Goal: Check status

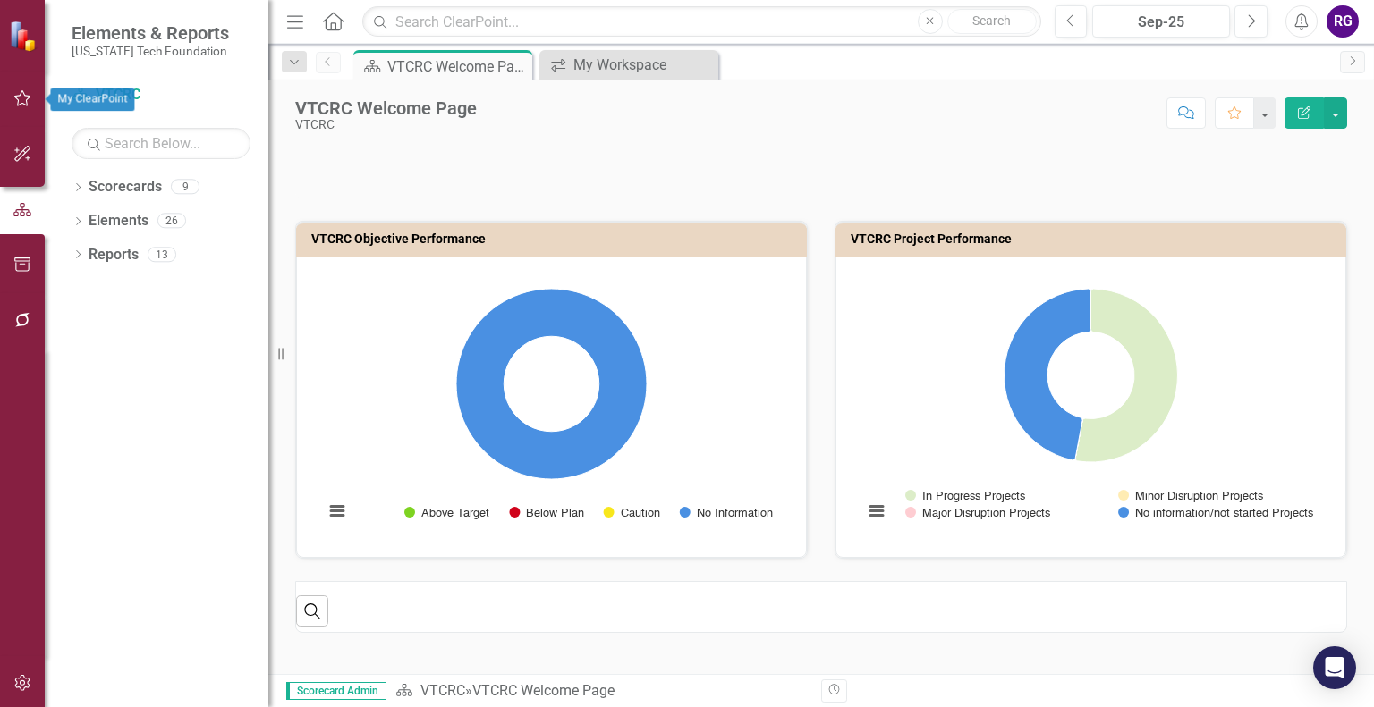
click at [15, 104] on icon "button" at bounding box center [22, 98] width 19 height 14
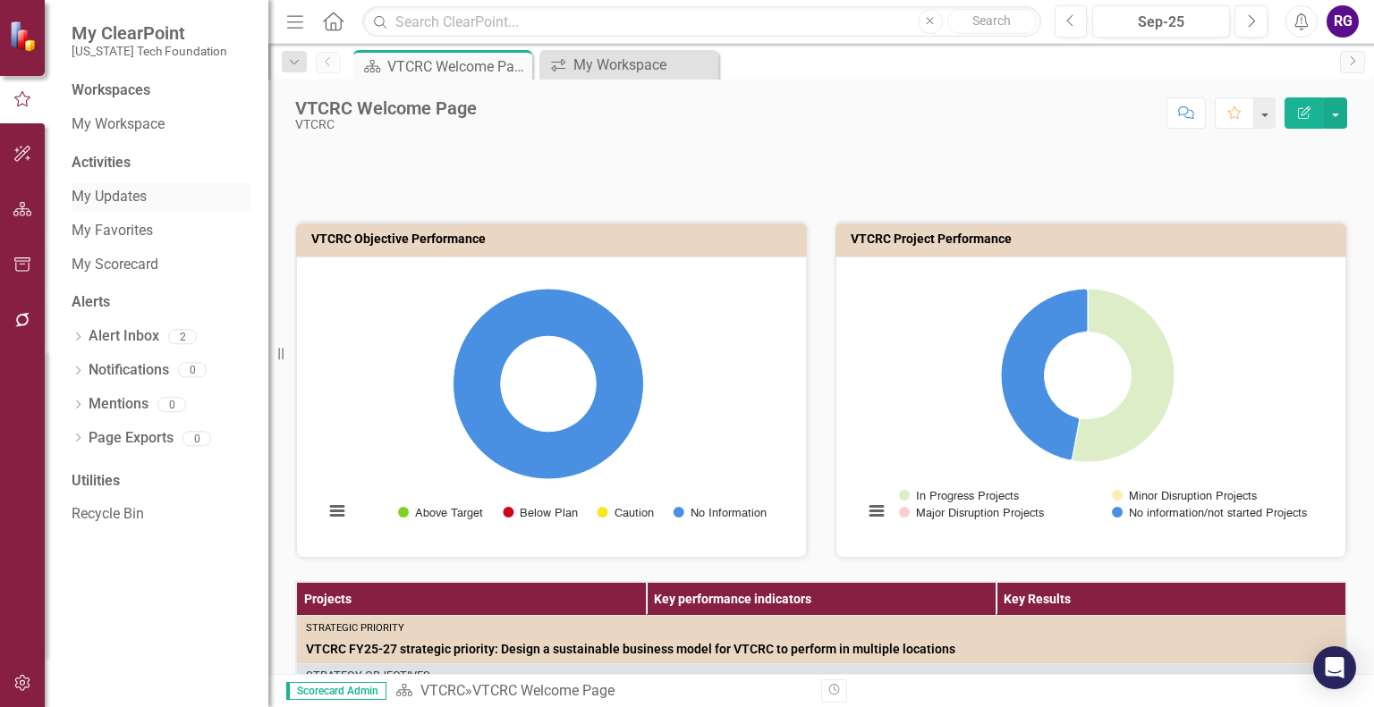
click at [107, 203] on link "My Updates" at bounding box center [161, 197] width 179 height 21
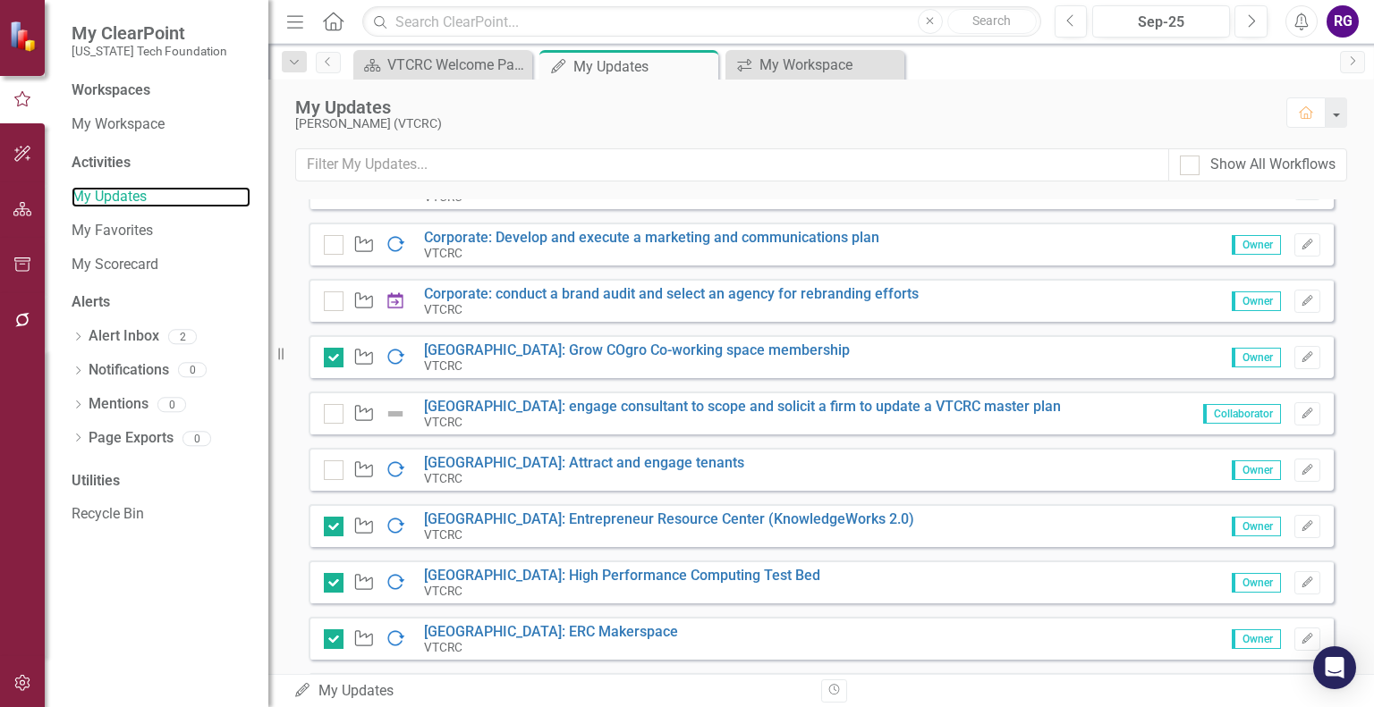
scroll to position [464, 0]
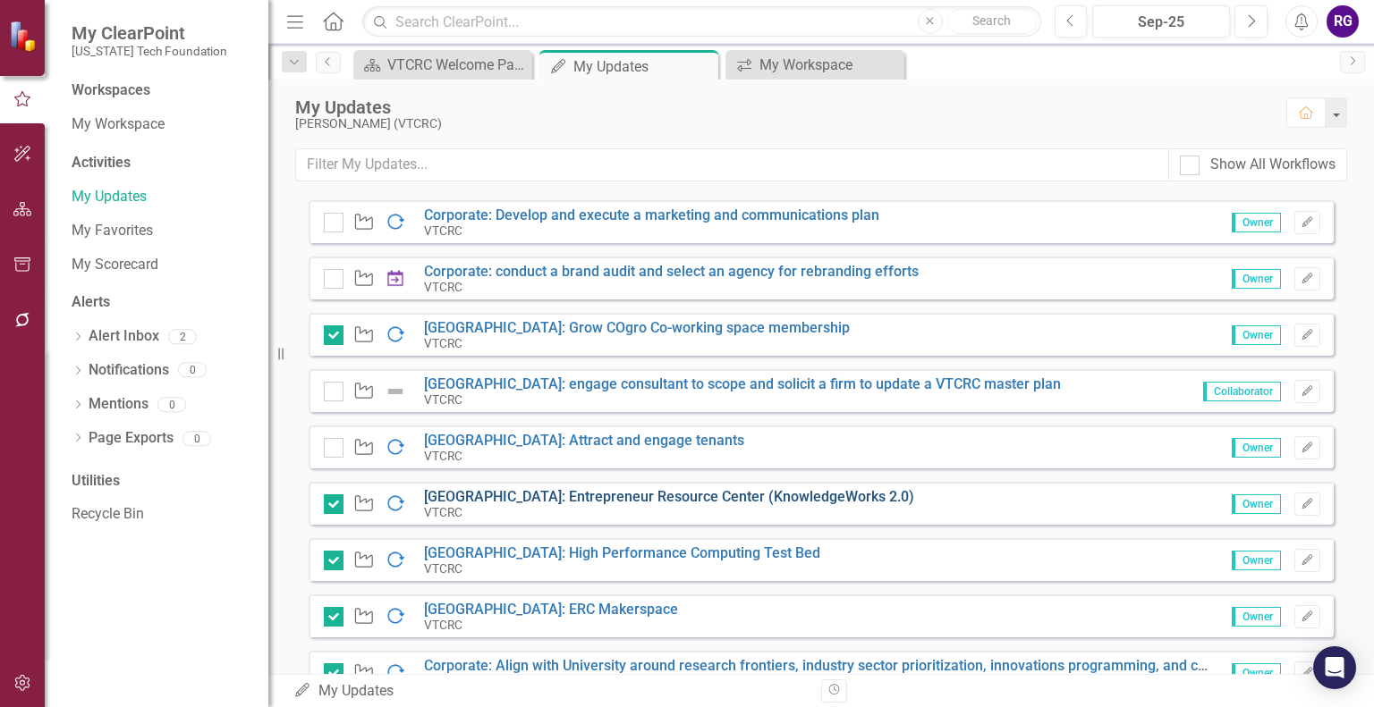
click at [654, 489] on link "[GEOGRAPHIC_DATA]: Entrepreneur Resource Center (KnowledgeWorks 2.0)" at bounding box center [669, 496] width 490 height 17
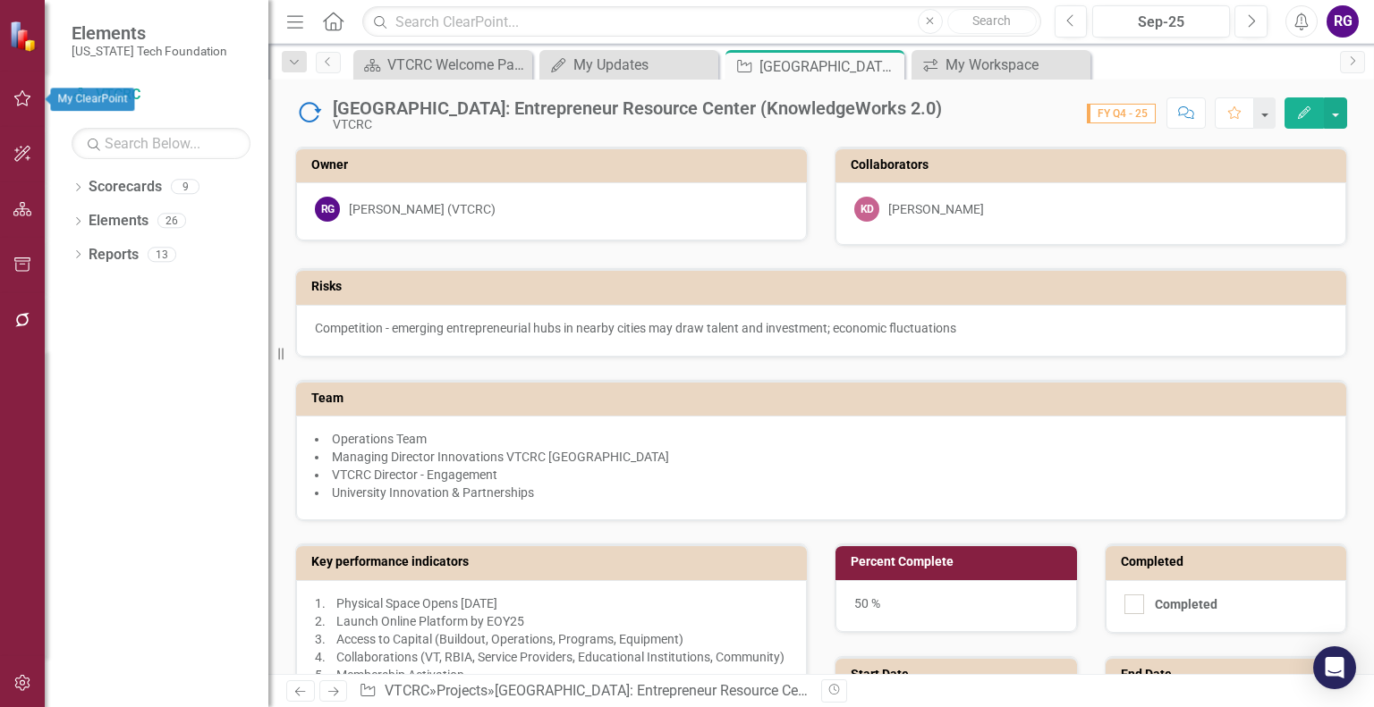
click at [16, 103] on icon "button" at bounding box center [22, 98] width 19 height 14
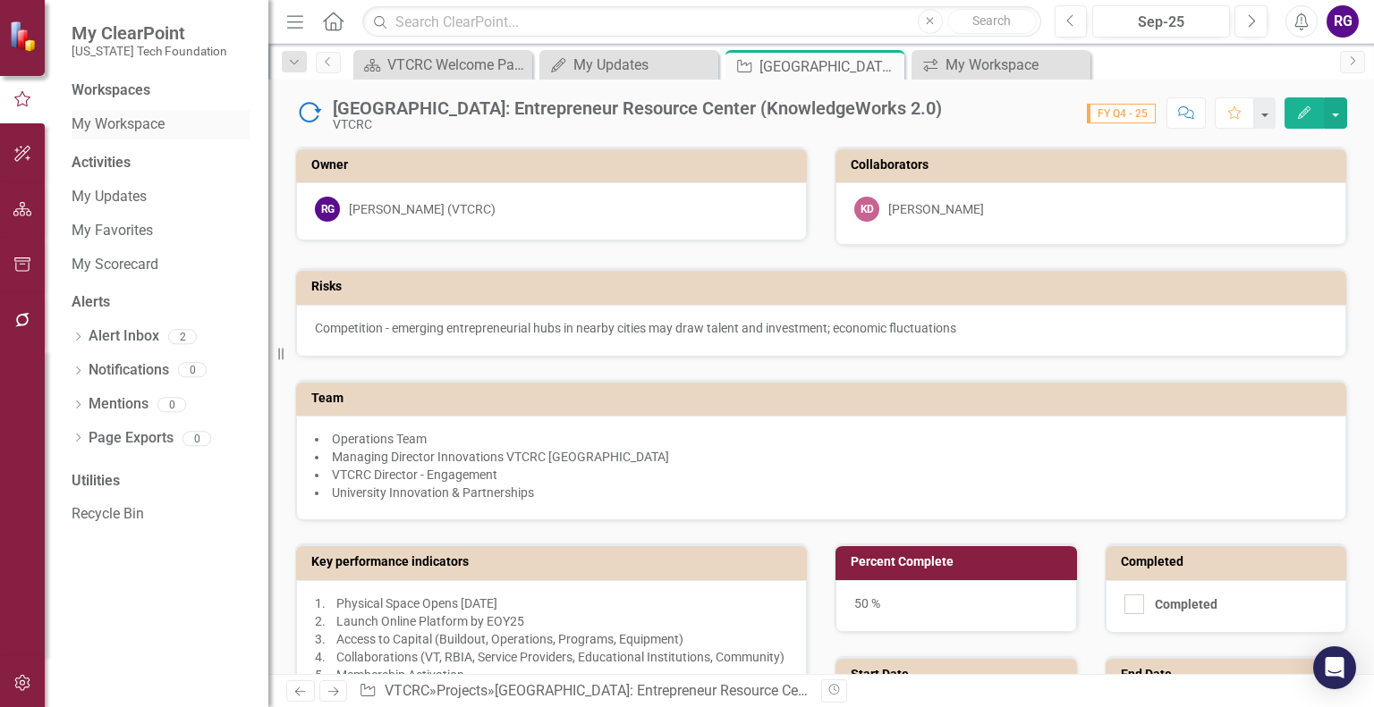
click at [125, 128] on link "My Workspace" at bounding box center [161, 124] width 179 height 21
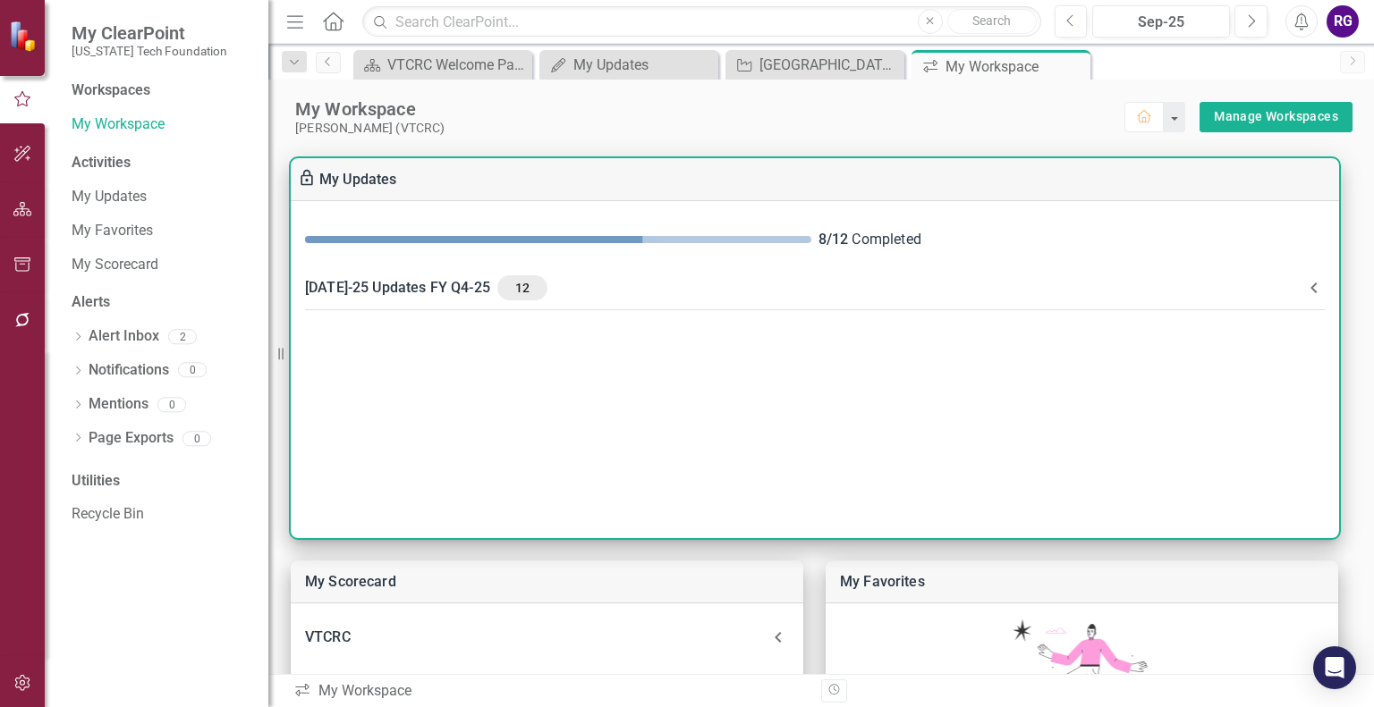
click at [387, 292] on div "[DATE]-25 Updates FY Q4-25 12" at bounding box center [804, 287] width 998 height 25
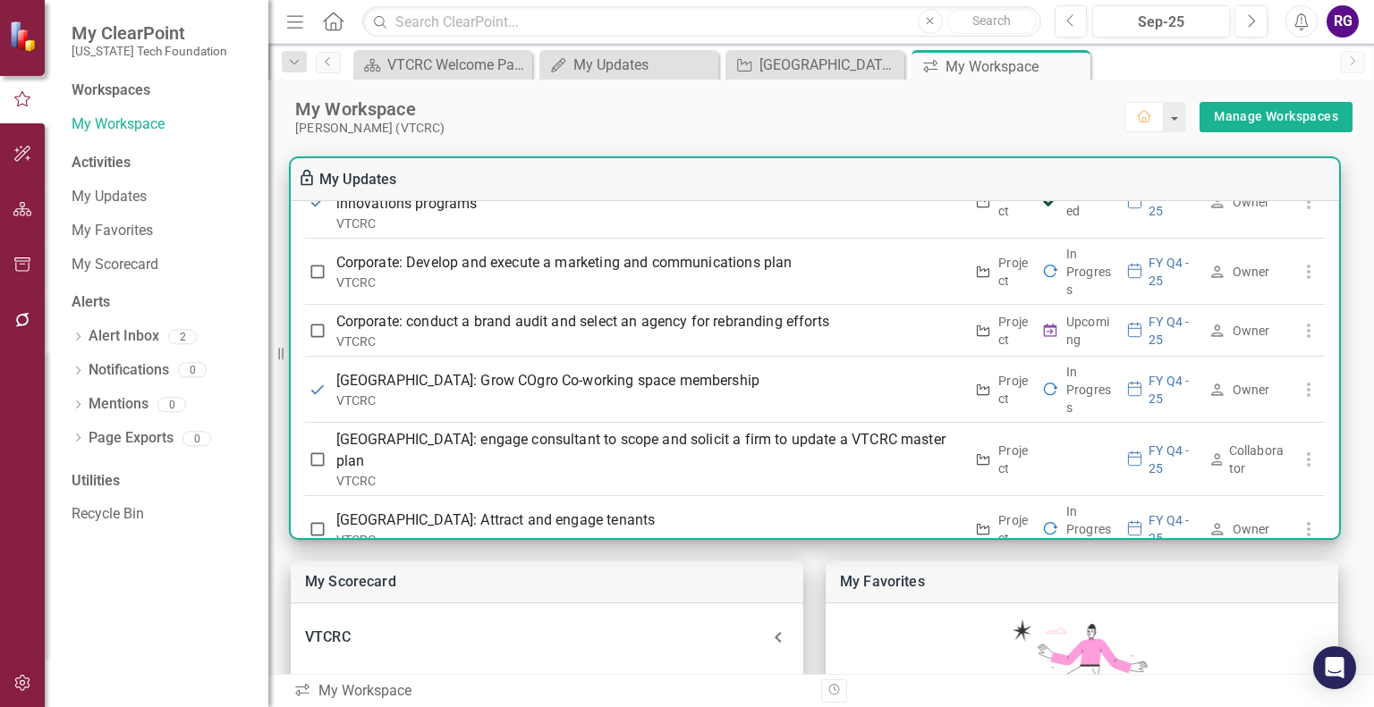
scroll to position [508, 0]
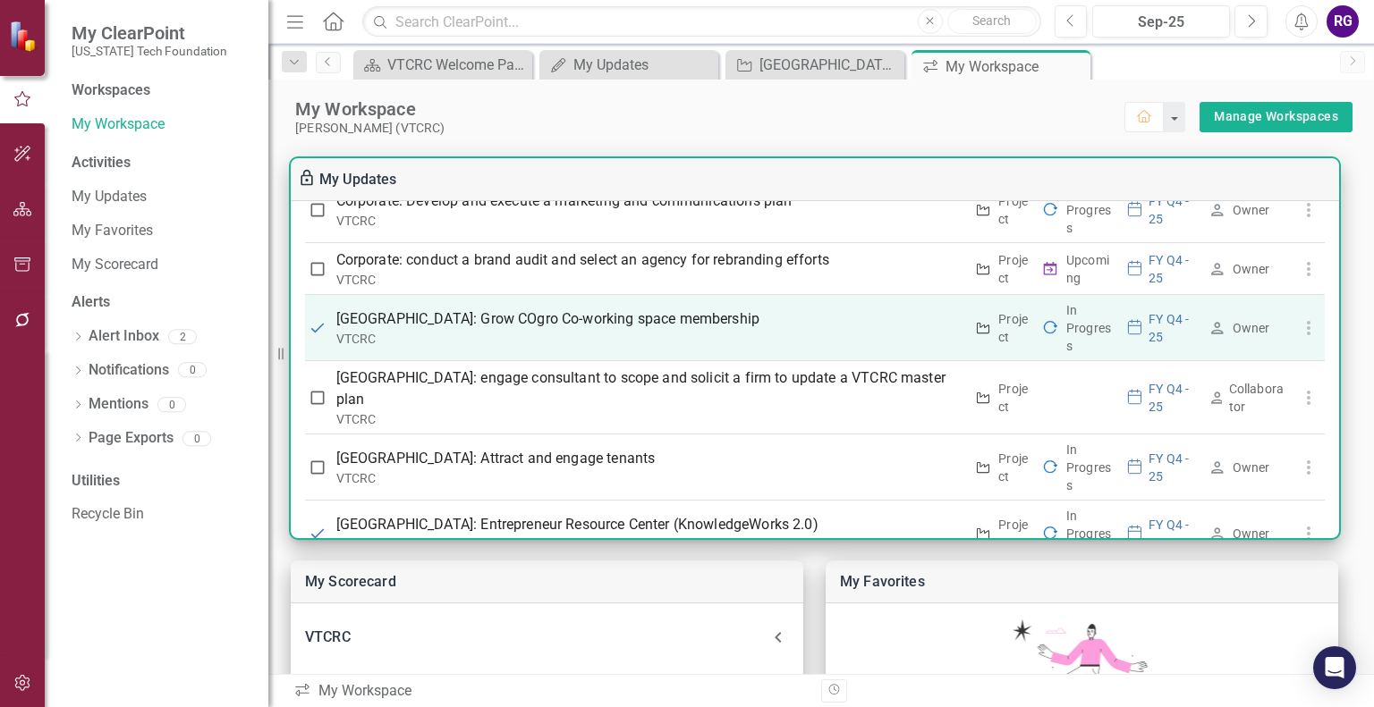
click at [624, 330] on p "[GEOGRAPHIC_DATA]: Grow COgro Co-working space membership" at bounding box center [650, 319] width 628 height 21
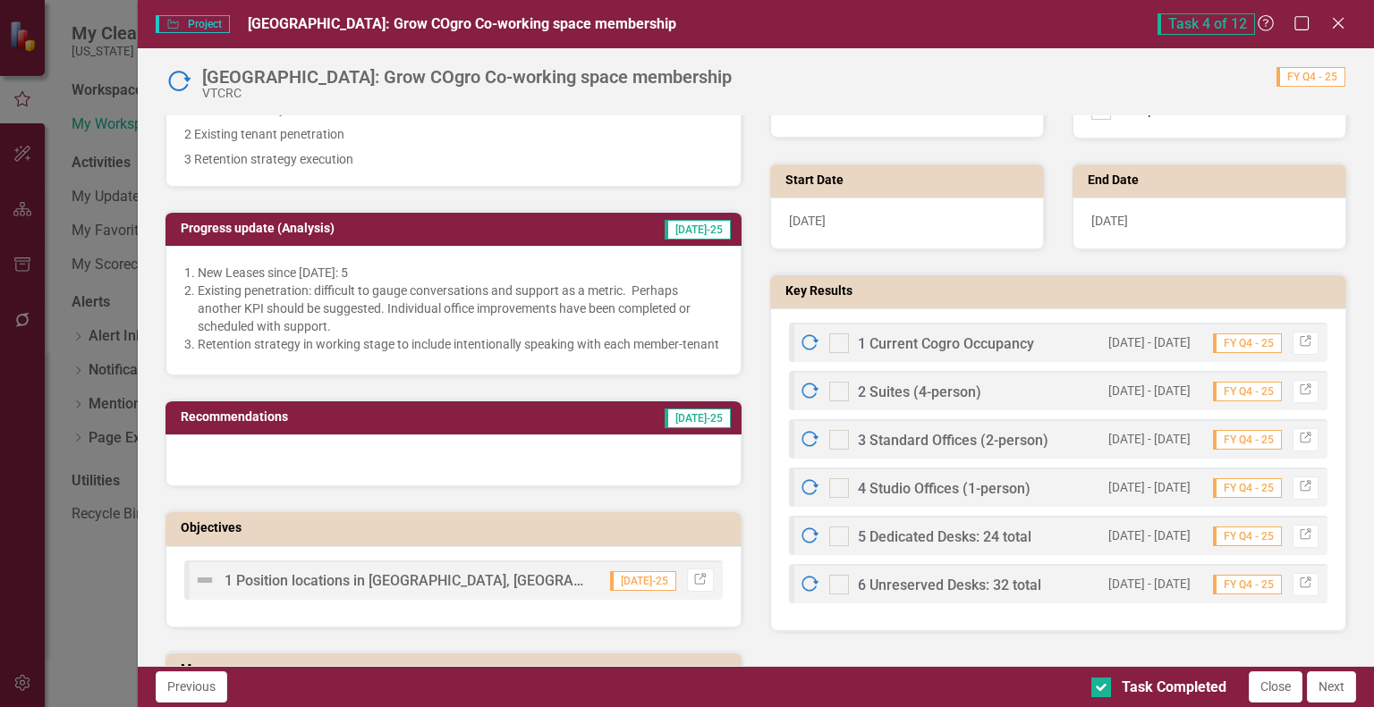
scroll to position [442, 0]
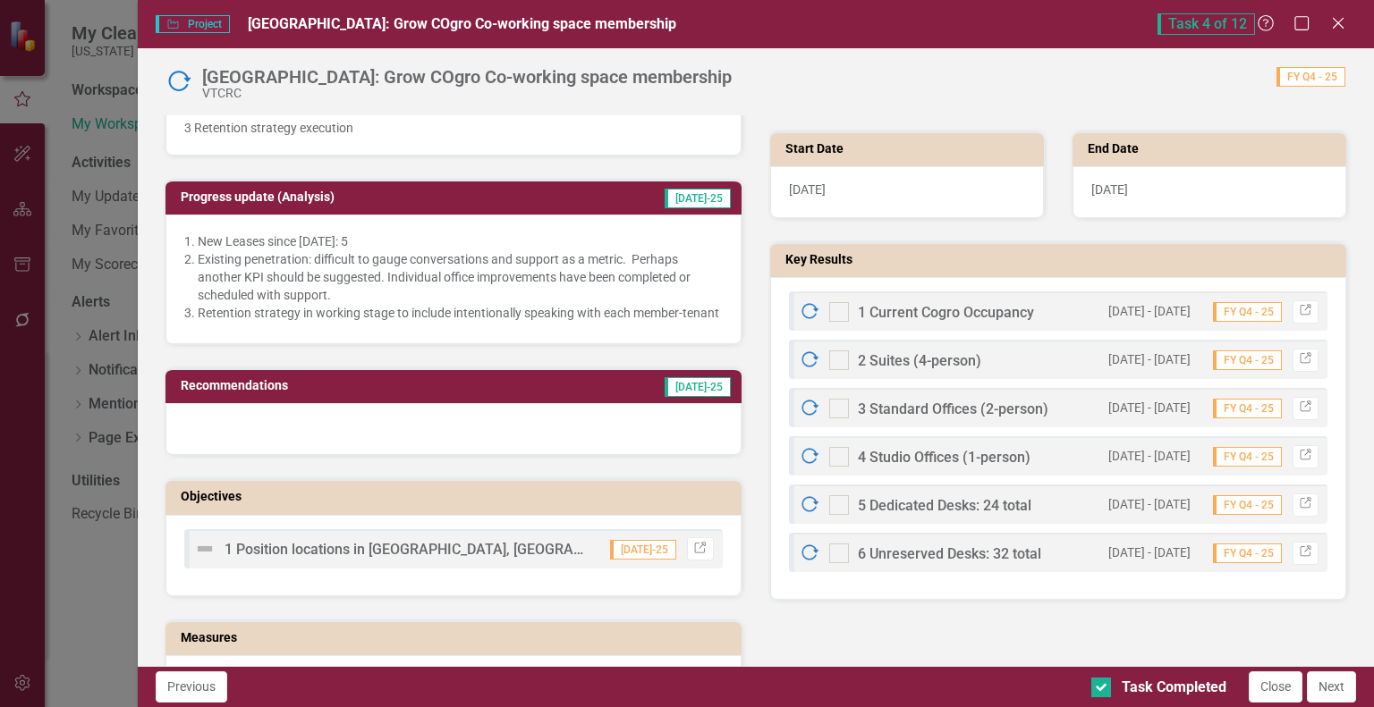
click at [953, 310] on span "1 Current Cogro Occupancy" at bounding box center [946, 312] width 176 height 17
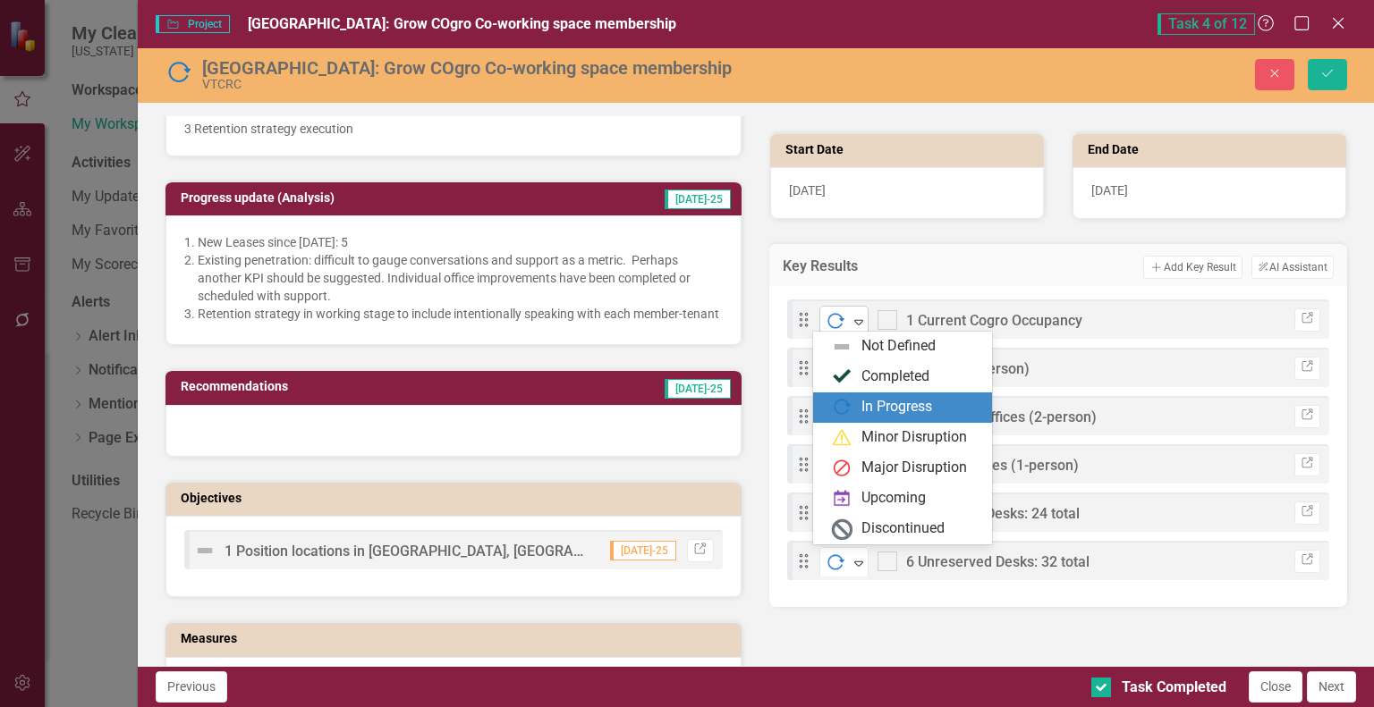
click at [850, 315] on icon "Expand" at bounding box center [859, 322] width 18 height 14
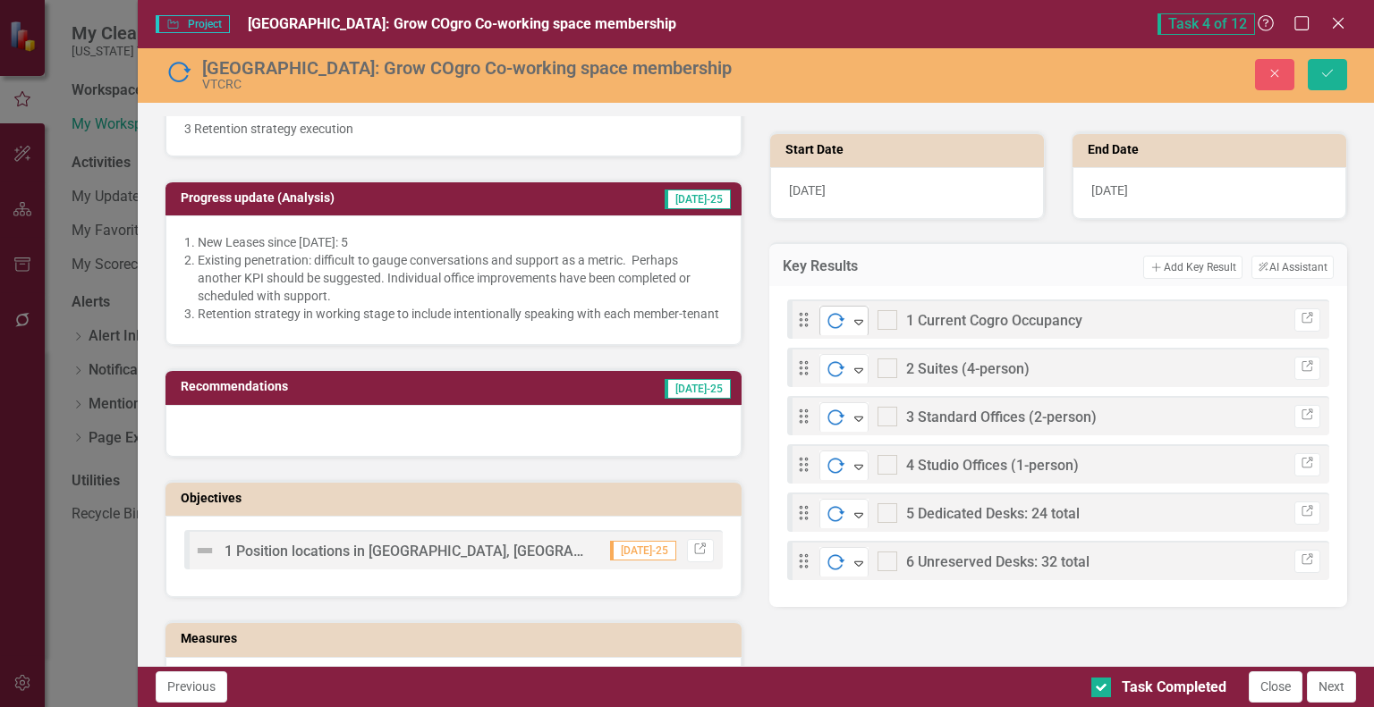
click at [850, 315] on icon "Expand" at bounding box center [859, 322] width 18 height 14
click at [1272, 78] on icon "Close" at bounding box center [1274, 73] width 16 height 13
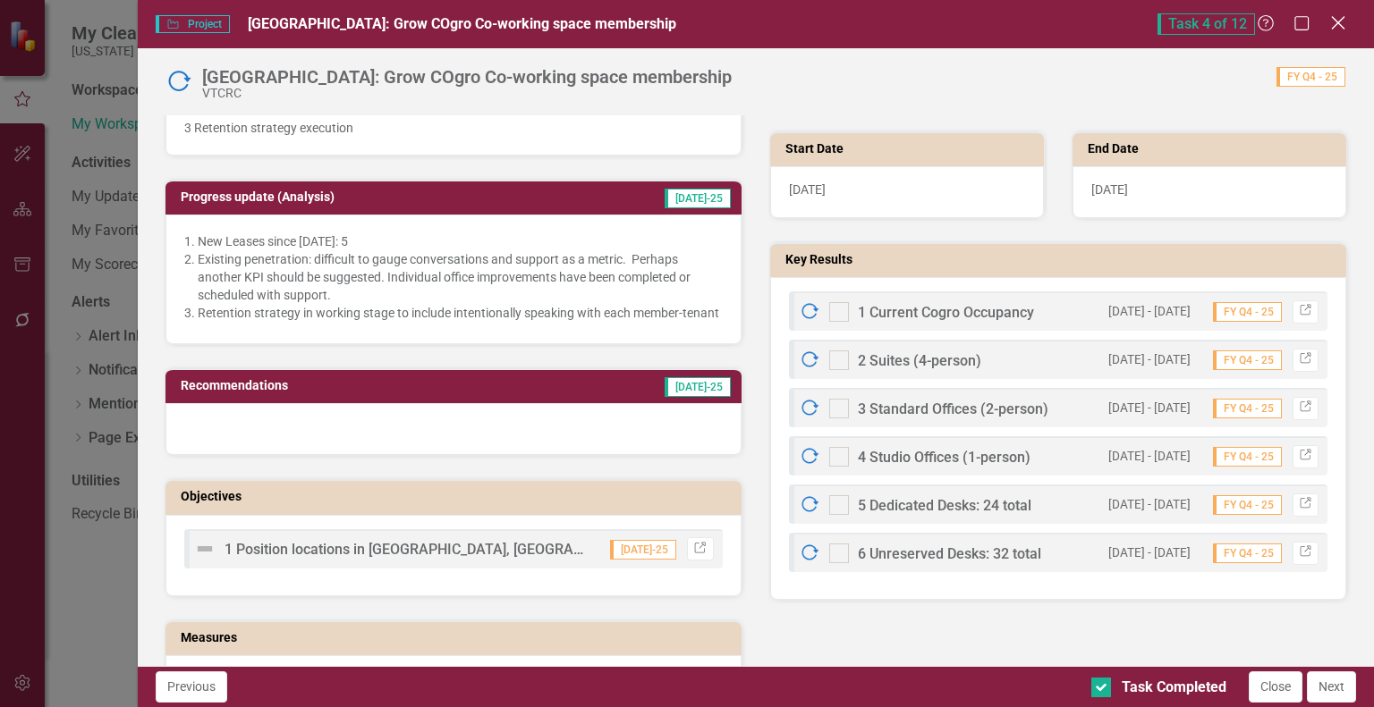
click at [1336, 24] on icon "Close" at bounding box center [1337, 22] width 22 height 17
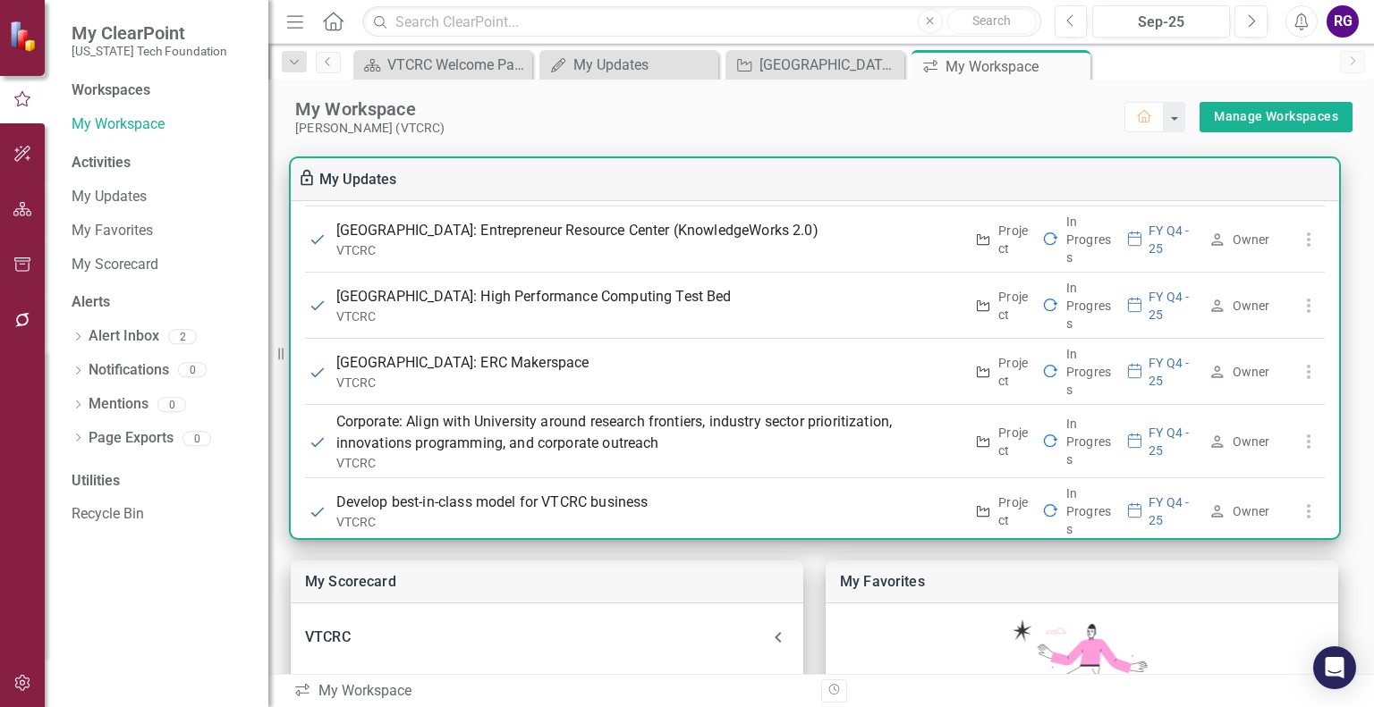
scroll to position [898, 0]
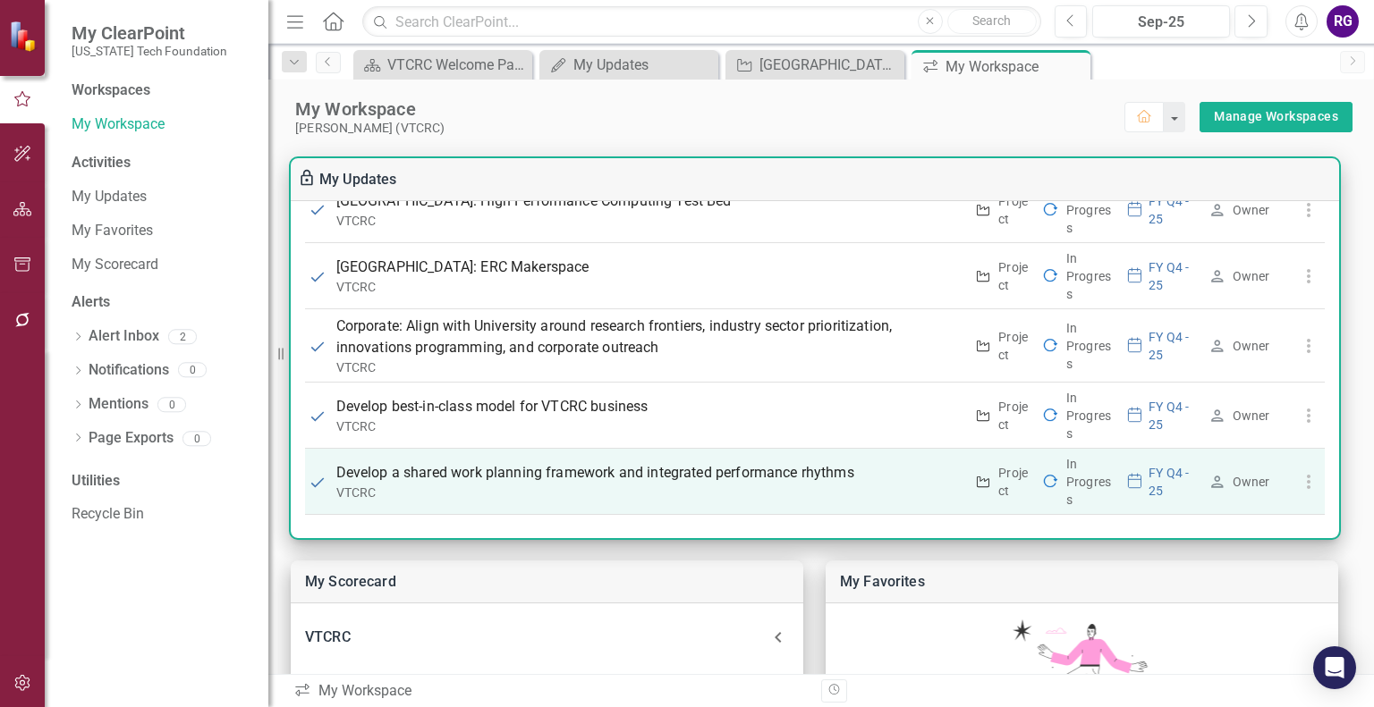
click at [1210, 476] on icon at bounding box center [1216, 482] width 18 height 18
click at [1211, 476] on use at bounding box center [1217, 482] width 12 height 12
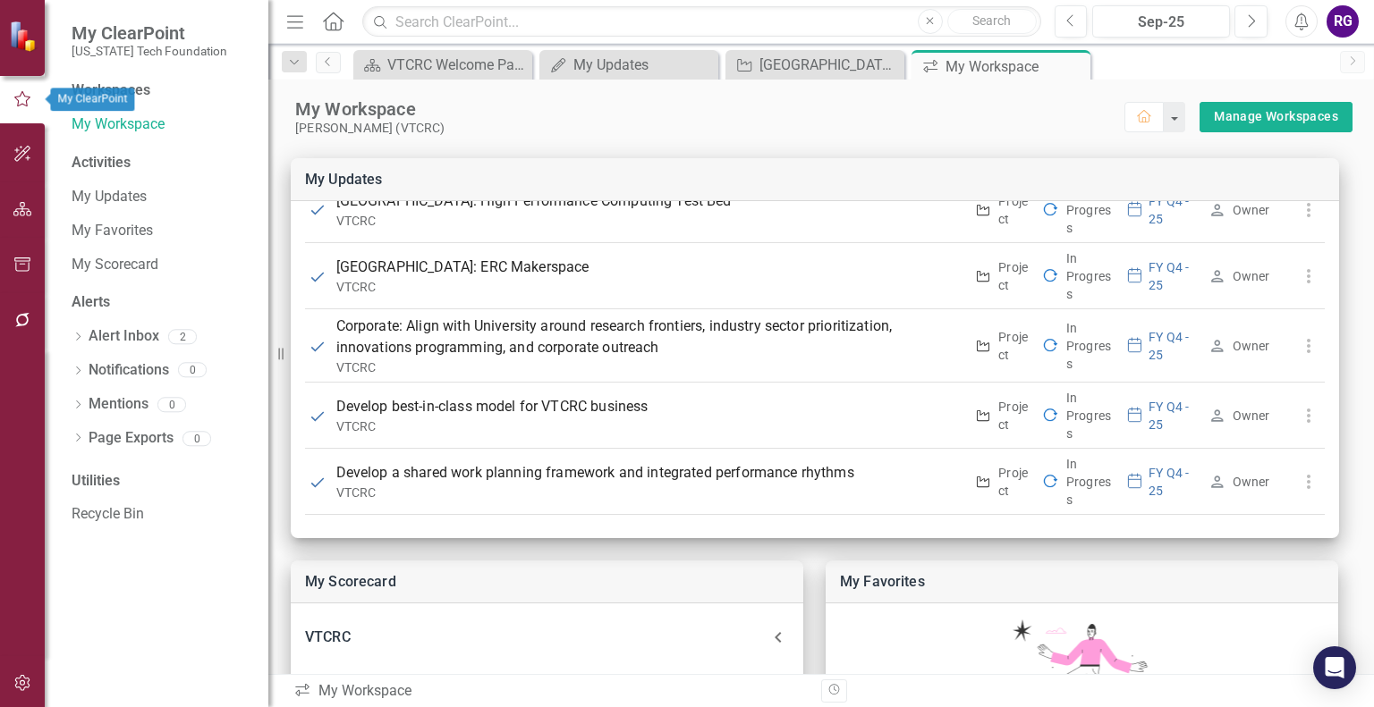
click at [18, 99] on icon "button" at bounding box center [23, 99] width 20 height 16
click at [569, 114] on div "My Workspace" at bounding box center [709, 108] width 829 height 23
click at [82, 632] on div "Workspaces My Workspace Activities My Updates My Favorites My Scorecard Alerts …" at bounding box center [157, 393] width 224 height 627
